Goal: Task Accomplishment & Management: Manage account settings

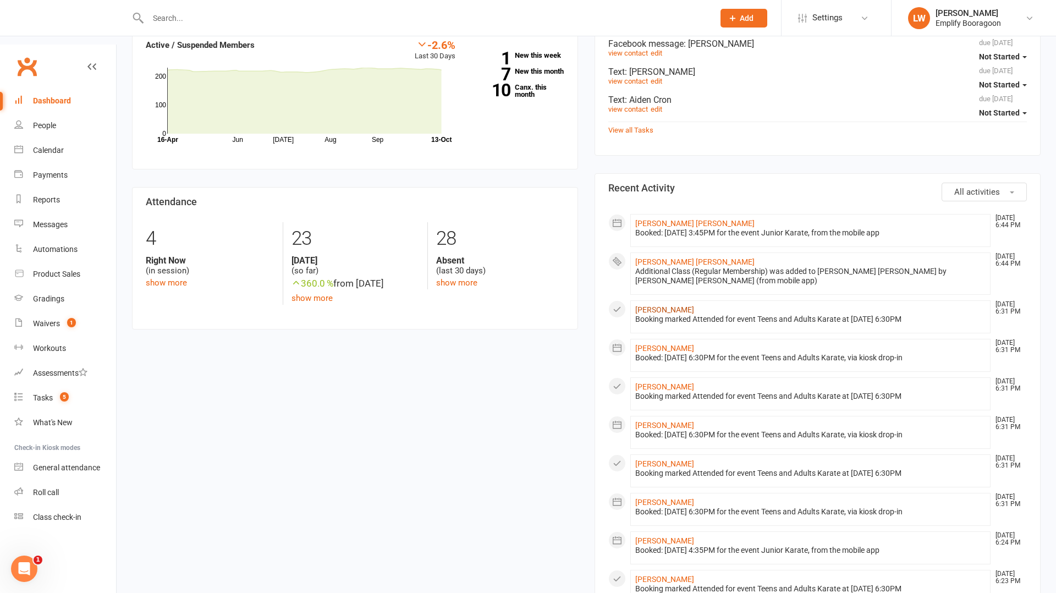
click at [646, 305] on link "[PERSON_NAME]" at bounding box center [664, 309] width 59 height 9
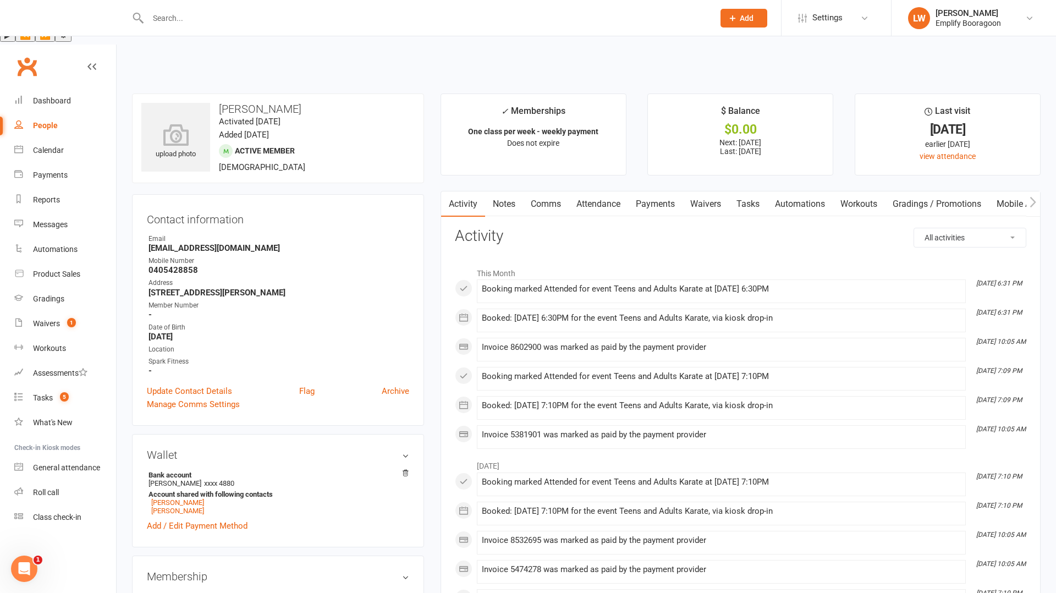
click at [661, 191] on link "Payments" at bounding box center [655, 203] width 54 height 25
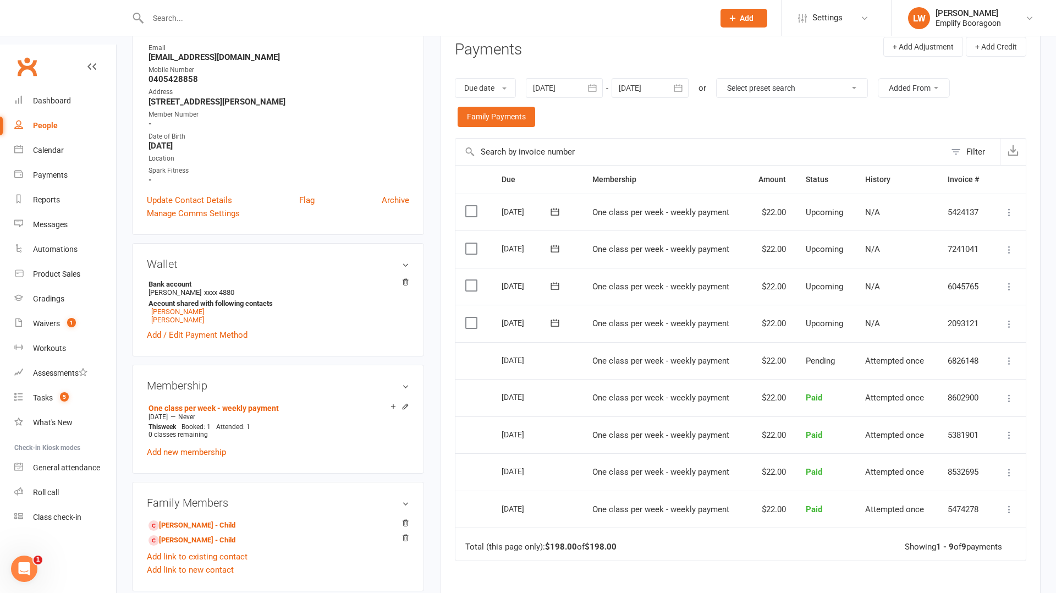
scroll to position [191, 0]
click at [508, 351] on div "[DATE]" at bounding box center [526, 359] width 51 height 17
click at [776, 304] on td "$22.00" at bounding box center [770, 322] width 49 height 37
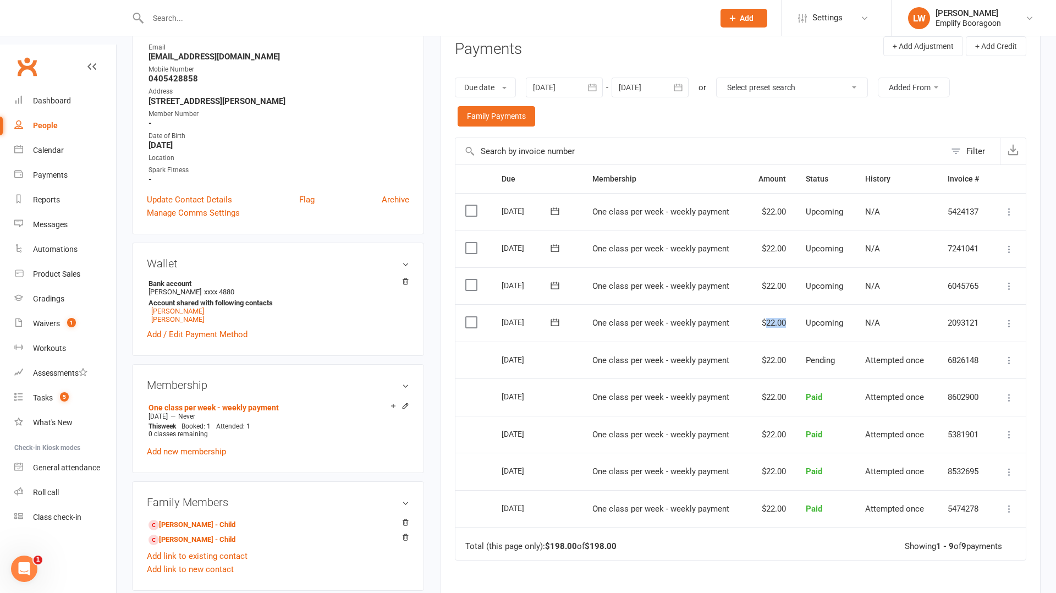
click at [776, 304] on td "$22.00" at bounding box center [770, 322] width 49 height 37
click at [472, 279] on label at bounding box center [472, 284] width 15 height 11
click at [472, 279] on input "checkbox" at bounding box center [468, 279] width 7 height 0
click at [476, 242] on label at bounding box center [472, 247] width 15 height 11
click at [472, 242] on input "checkbox" at bounding box center [468, 242] width 7 height 0
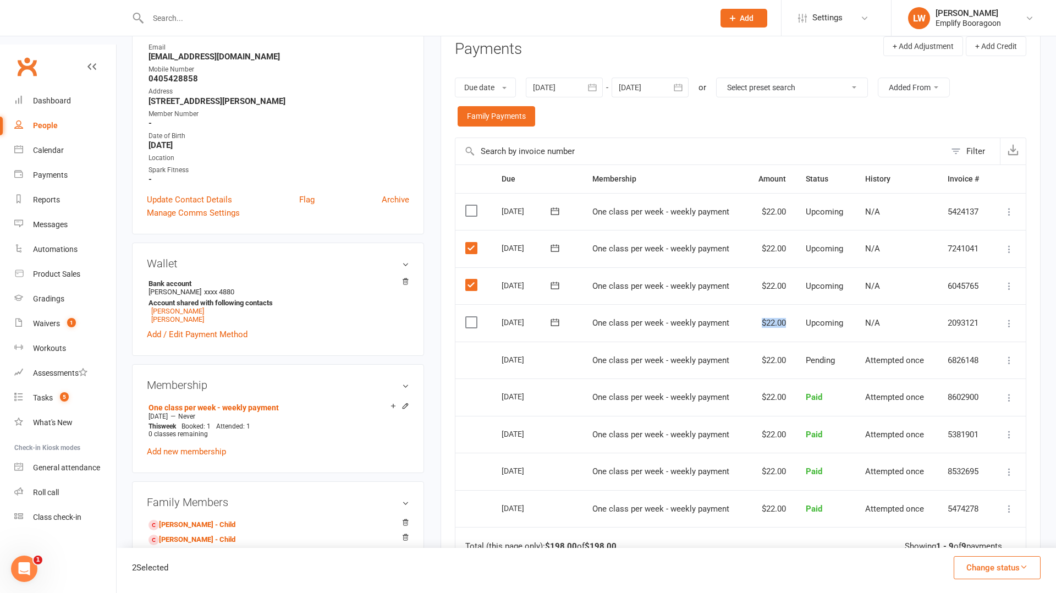
click at [995, 567] on button "Change status" at bounding box center [996, 567] width 87 height 23
click at [977, 538] on link "Skipped" at bounding box center [985, 538] width 109 height 22
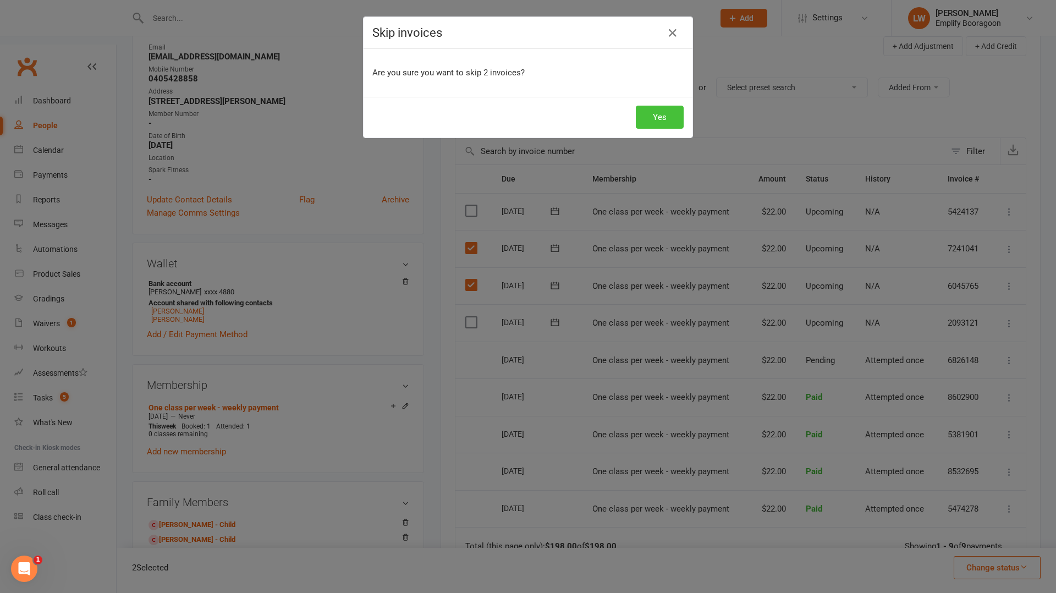
click at [649, 117] on button "Yes" at bounding box center [660, 117] width 48 height 23
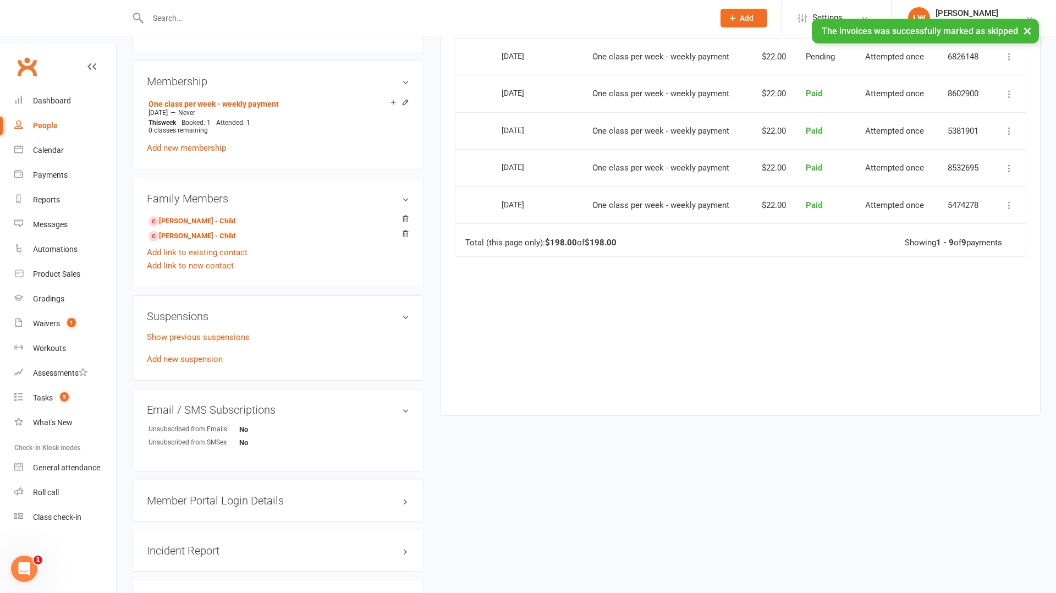
scroll to position [497, 0]
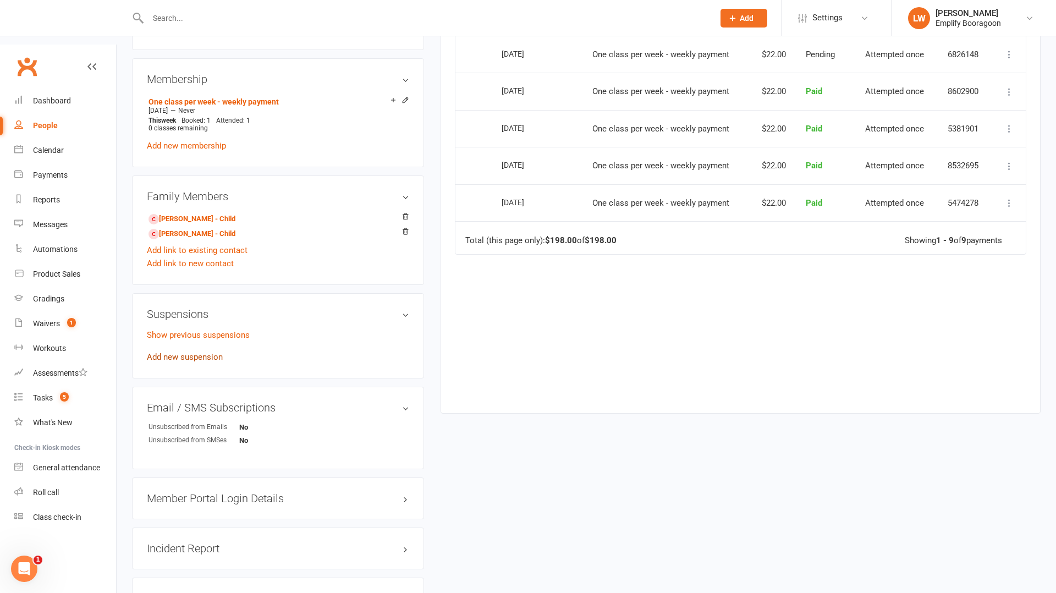
click at [175, 352] on link "Add new suspension" at bounding box center [185, 357] width 76 height 10
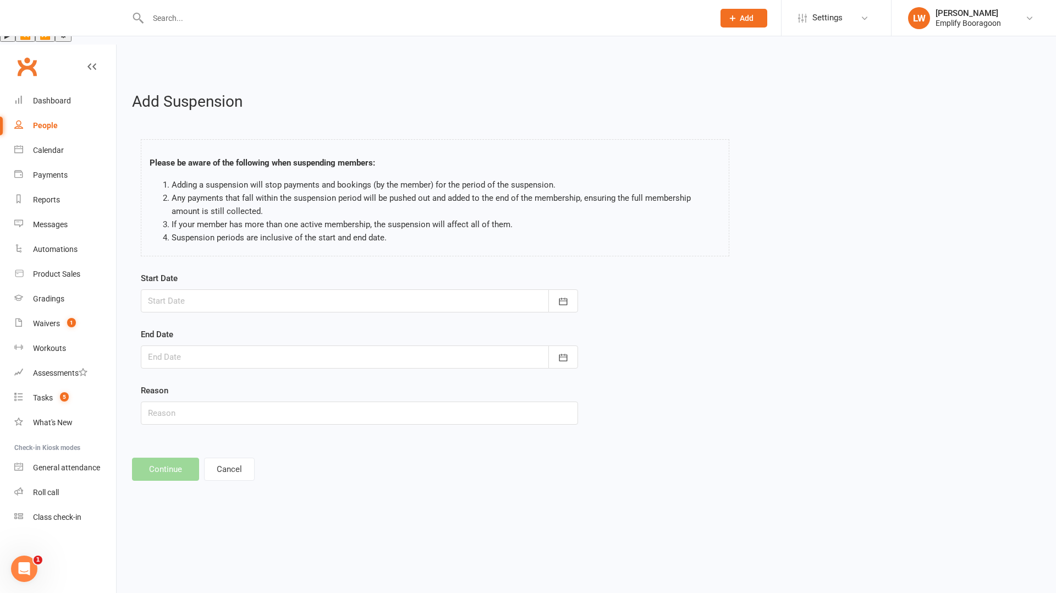
click at [319, 289] on div at bounding box center [359, 300] width 437 height 23
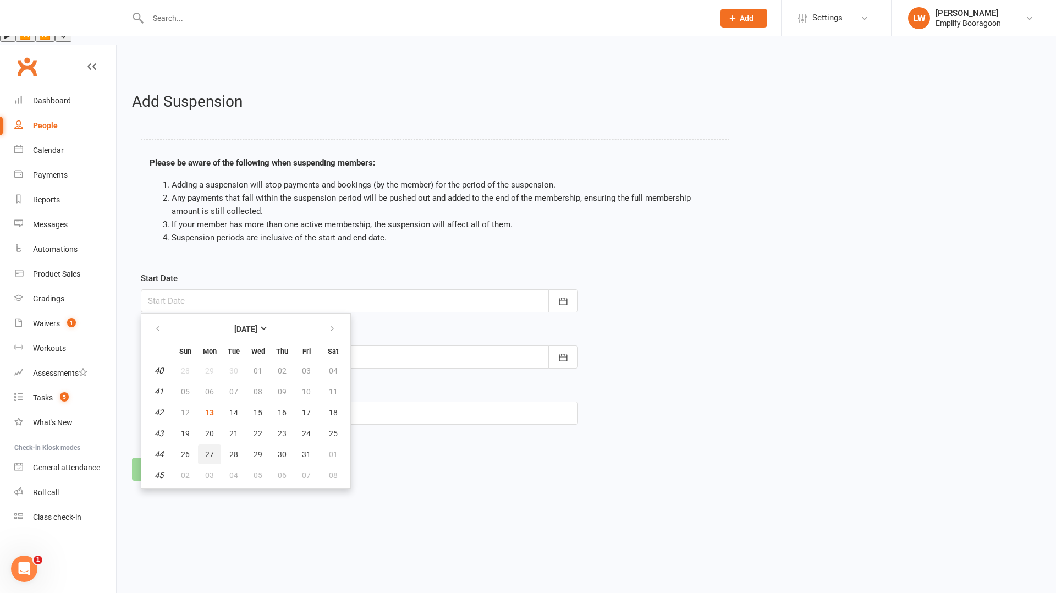
click at [212, 450] on span "27" at bounding box center [209, 454] width 9 height 9
type input "[DATE]"
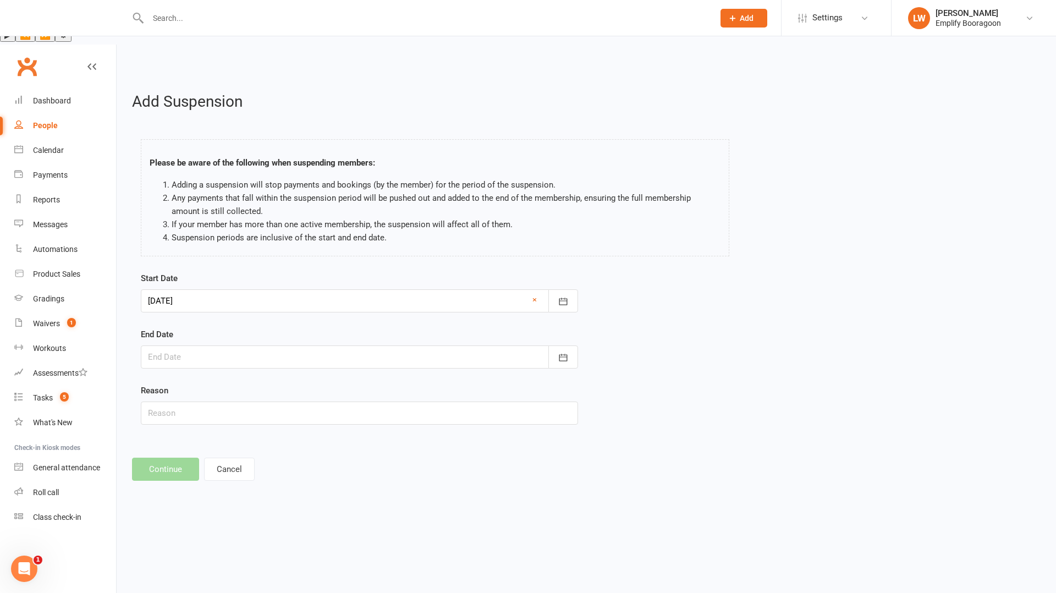
click at [392, 345] on div at bounding box center [359, 356] width 437 height 23
click at [337, 375] on button "button" at bounding box center [333, 385] width 24 height 20
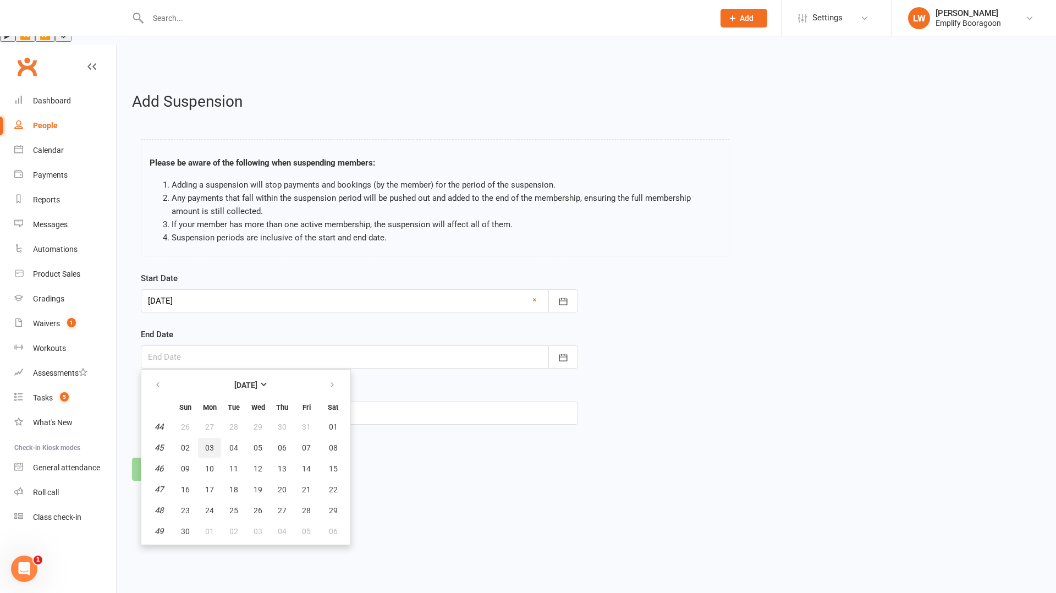
click at [203, 438] on button "03" at bounding box center [209, 448] width 23 height 20
type input "[DATE]"
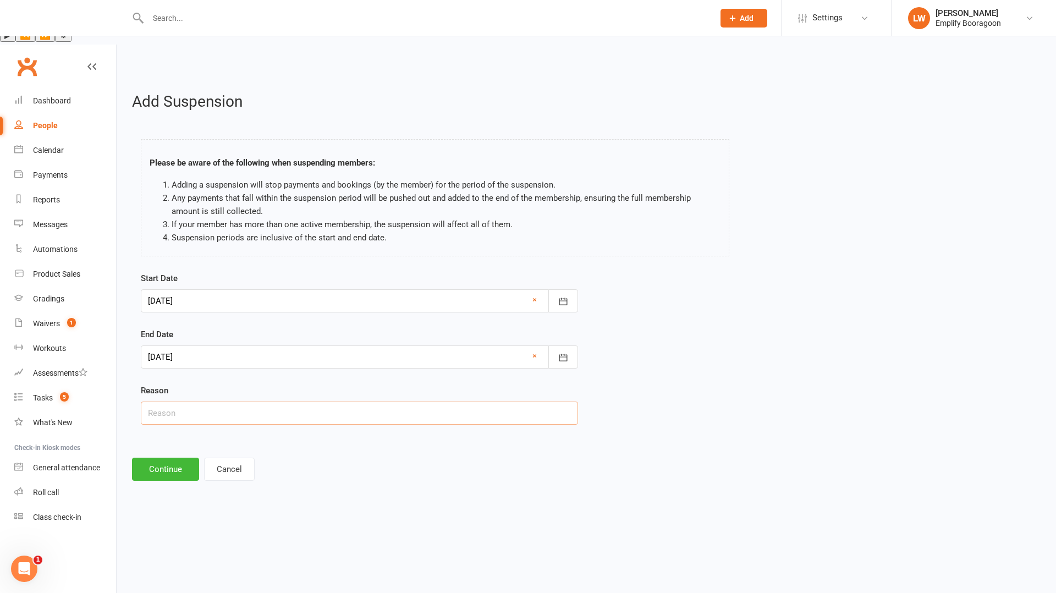
click at [235, 401] on input "text" at bounding box center [359, 412] width 437 height 23
type input "H"
type input "Busy"
click at [162, 457] on button "Continue" at bounding box center [165, 468] width 67 height 23
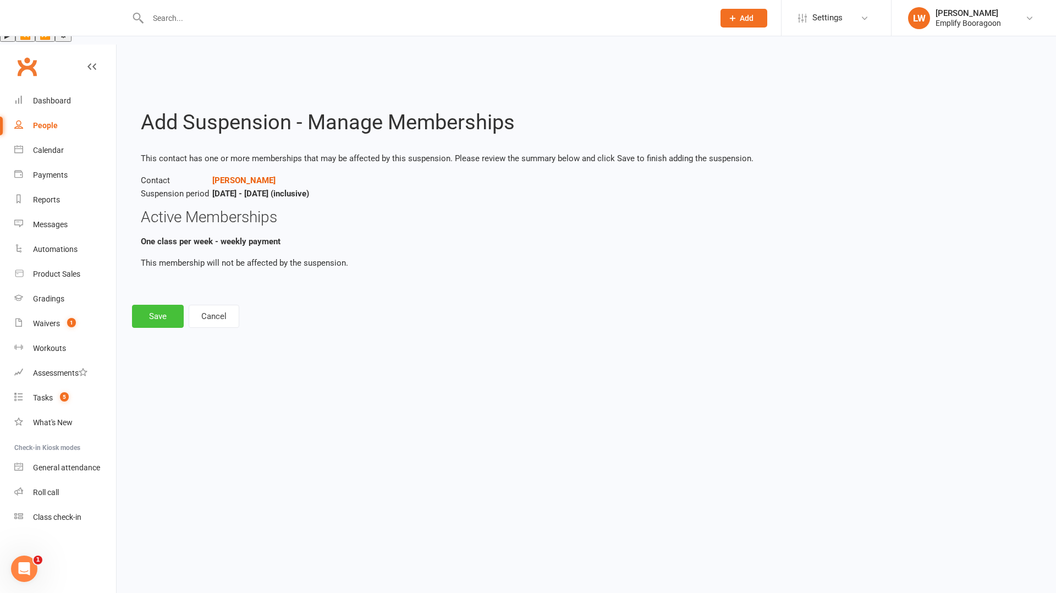
click at [150, 305] on button "Save" at bounding box center [158, 316] width 52 height 23
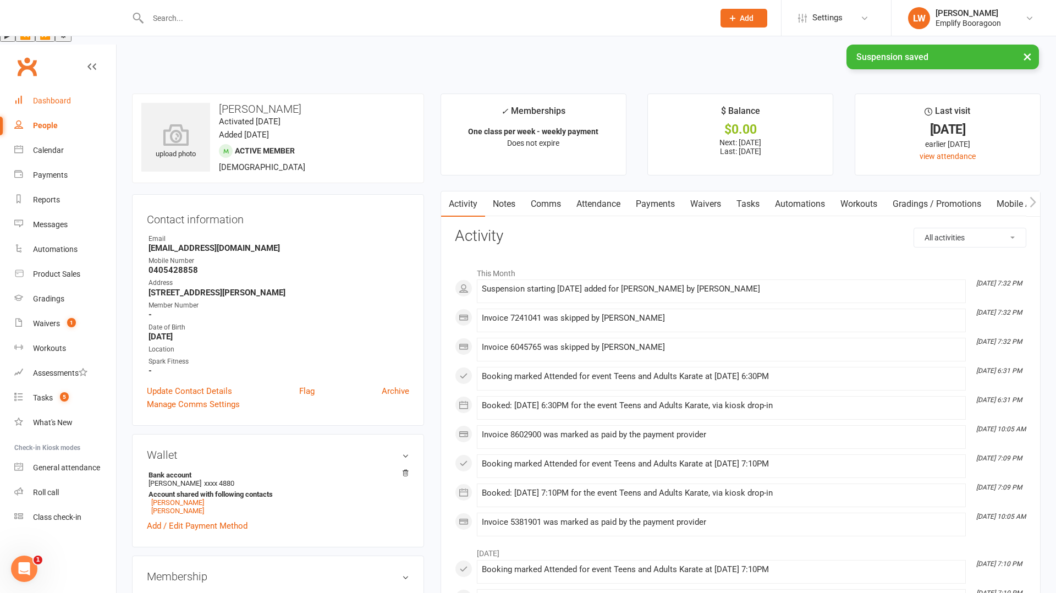
click at [73, 89] on link "Dashboard" at bounding box center [65, 101] width 102 height 25
